Goal: Find specific page/section: Find specific page/section

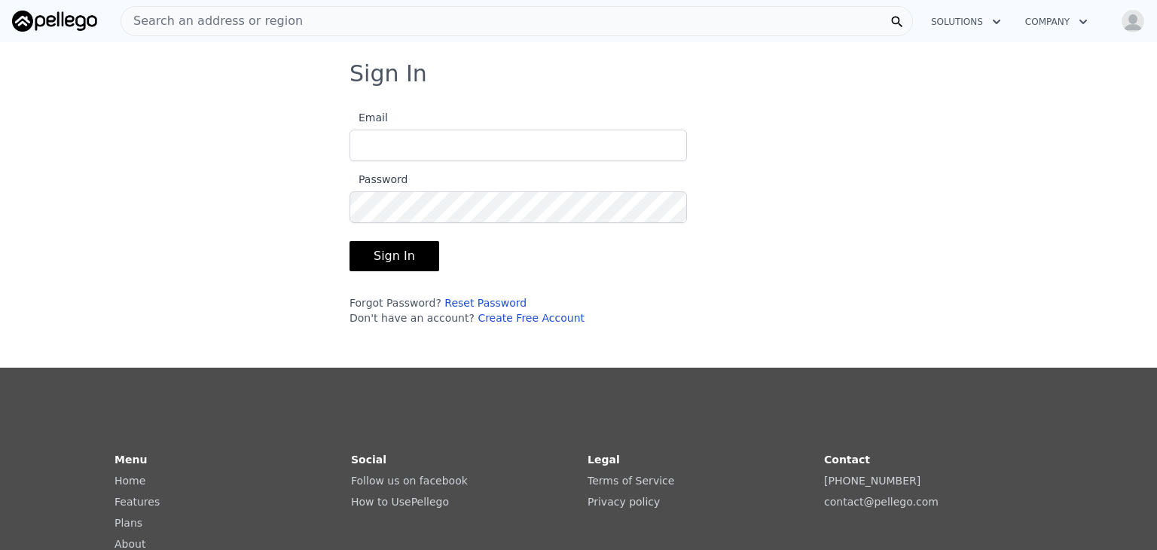
type input "[EMAIL_ADDRESS][DOMAIN_NAME]"
click at [400, 264] on button "Sign In" at bounding box center [394, 256] width 90 height 30
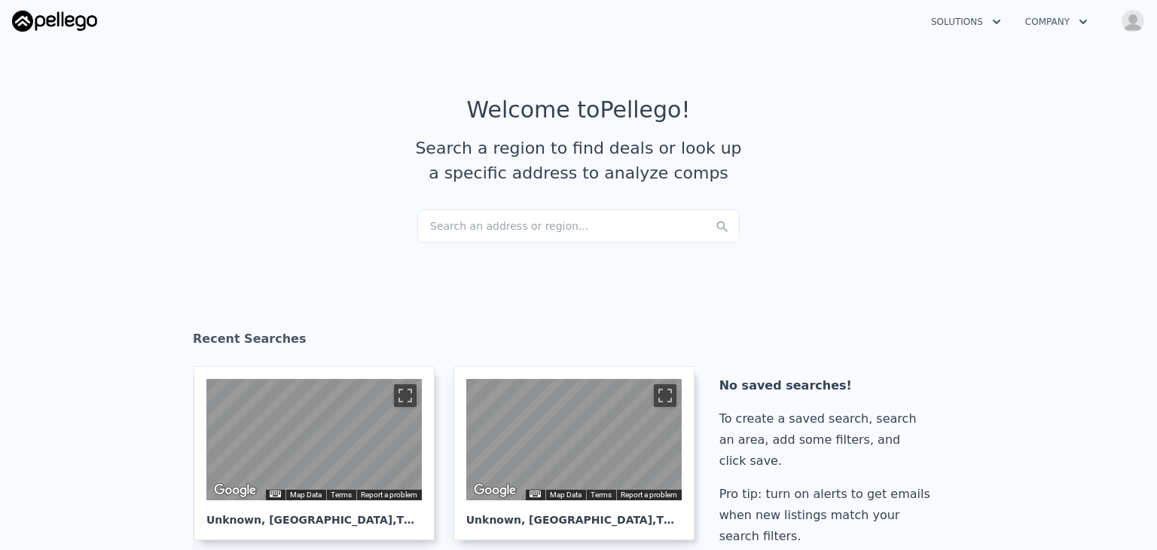
click at [473, 219] on div "Search an address or region..." at bounding box center [578, 225] width 322 height 33
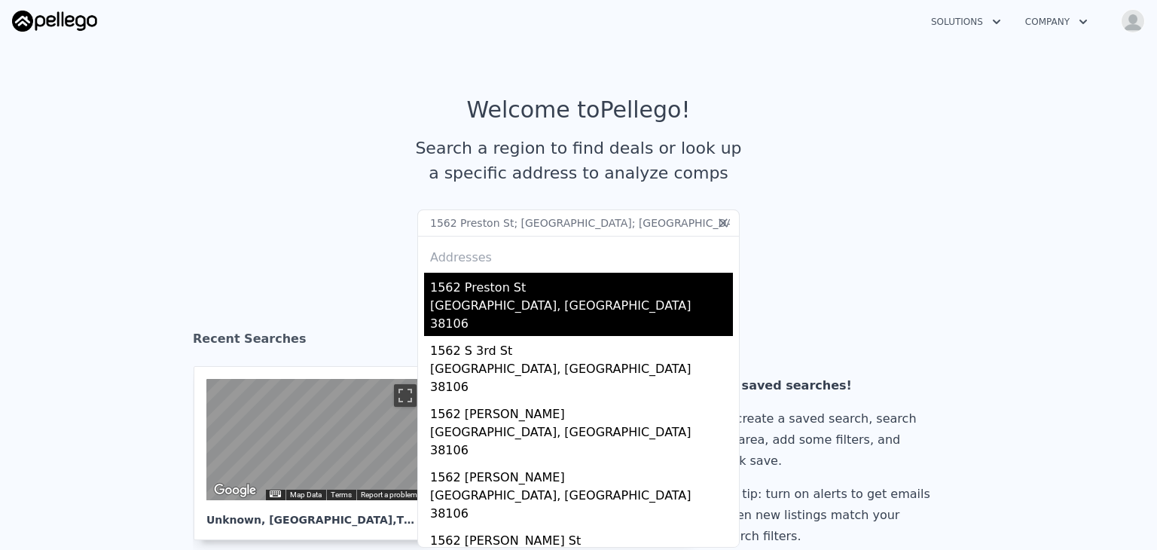
type input "1562 Preston St; [GEOGRAPHIC_DATA]; [GEOGRAPHIC_DATA]; 38106"
click at [459, 288] on div "1562 Preston St" at bounding box center [581, 285] width 303 height 24
